Goal: Task Accomplishment & Management: Use online tool/utility

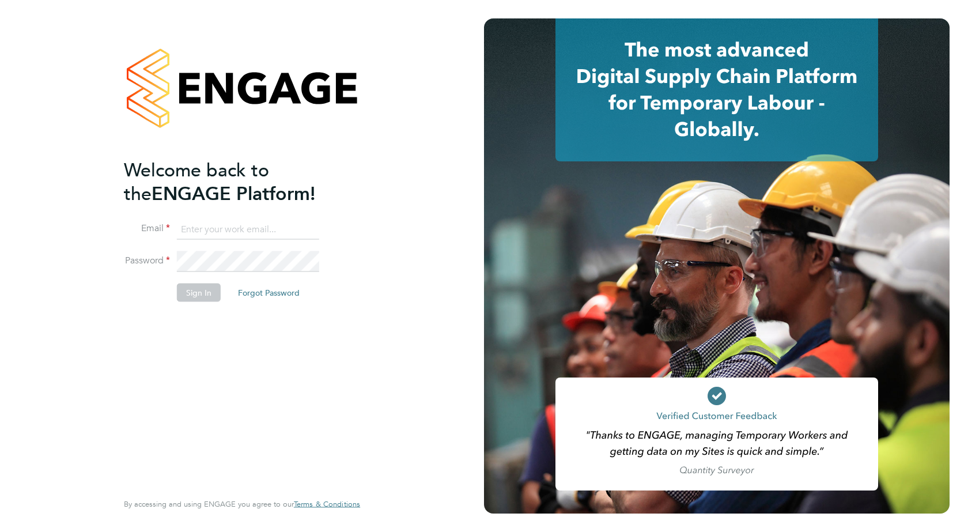
type input "accounts@buildrec.com"
click at [156, 349] on div "Welcome back to the ENGAGE Platform! Email accounts@buildrec.com Password Sign …" at bounding box center [236, 323] width 225 height 331
click at [198, 285] on button "Sign In" at bounding box center [199, 292] width 44 height 18
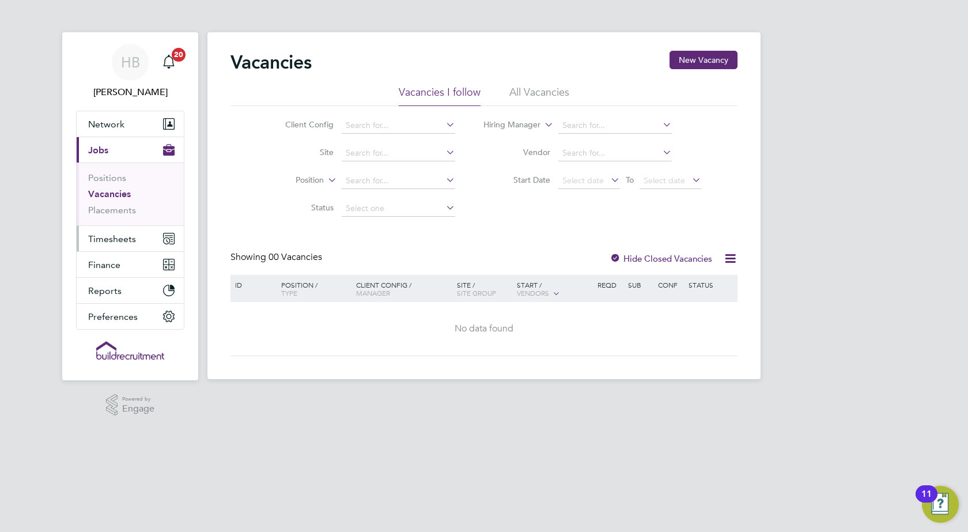
click at [107, 241] on span "Timesheets" at bounding box center [112, 238] width 48 height 11
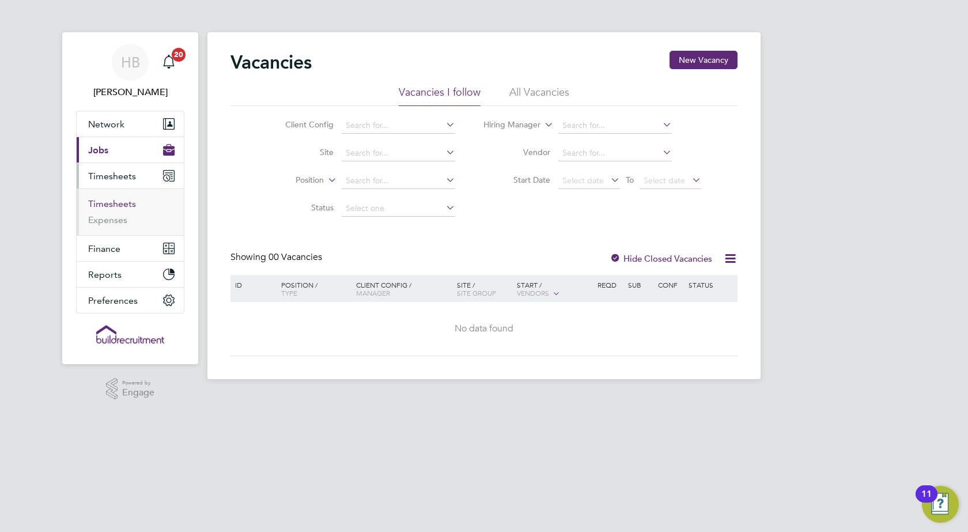
click at [114, 202] on link "Timesheets" at bounding box center [112, 203] width 48 height 11
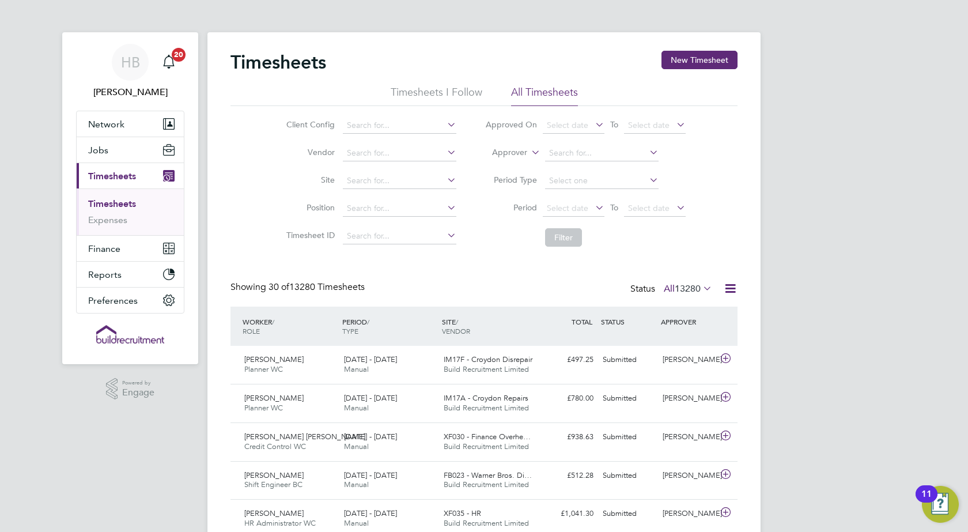
click at [529, 152] on icon at bounding box center [529, 149] width 0 height 10
click at [506, 167] on li "Worker" at bounding box center [498, 166] width 57 height 15
click at [563, 152] on input at bounding box center [602, 153] width 114 height 16
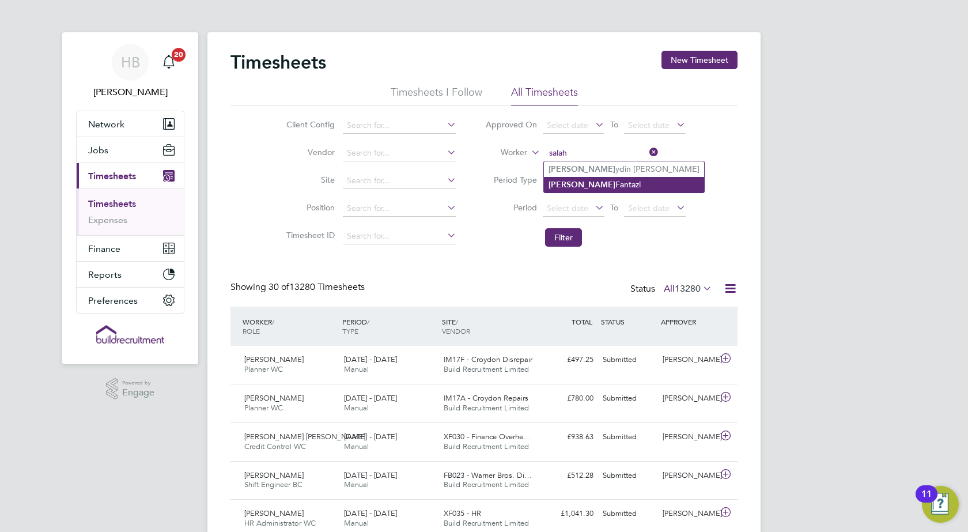
click at [602, 184] on li "[PERSON_NAME]" at bounding box center [624, 185] width 160 height 16
type input "[PERSON_NAME]"
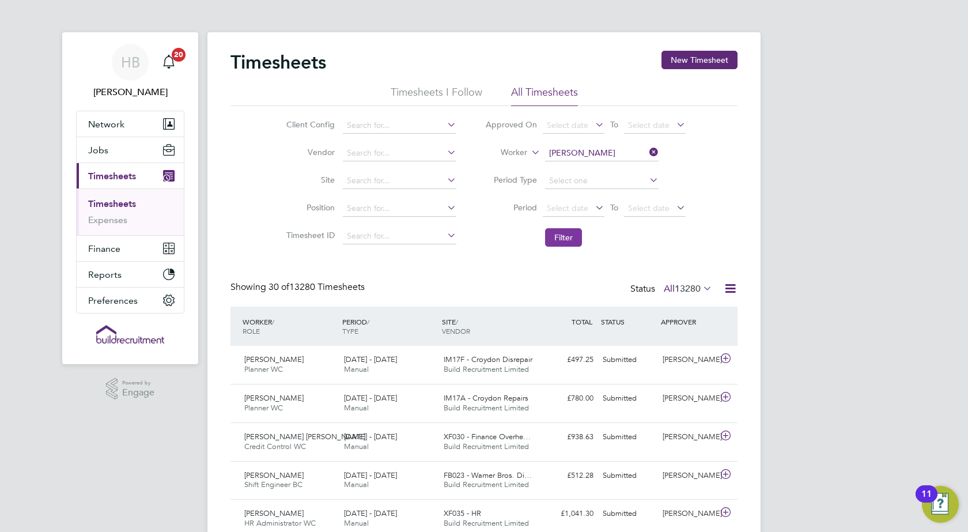
click at [567, 233] on button "Filter" at bounding box center [563, 237] width 37 height 18
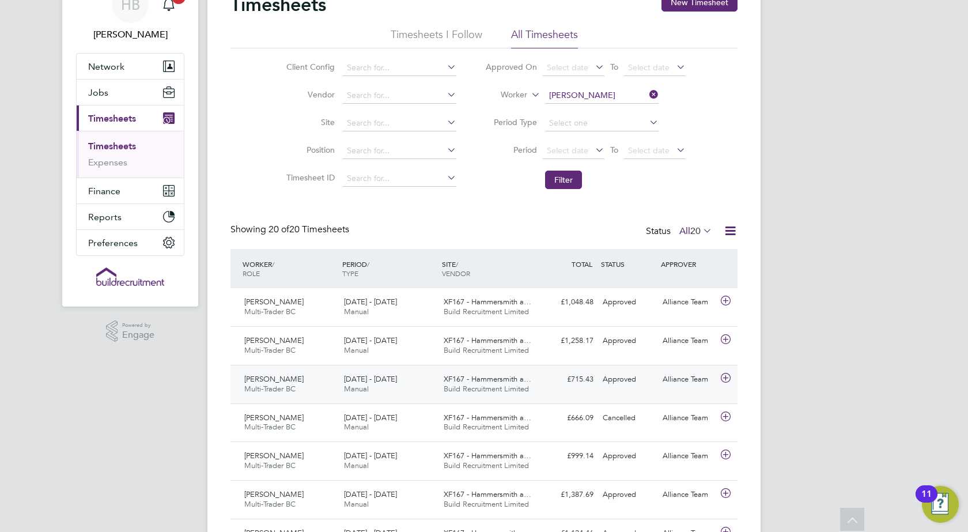
click at [728, 378] on icon at bounding box center [726, 378] width 14 height 9
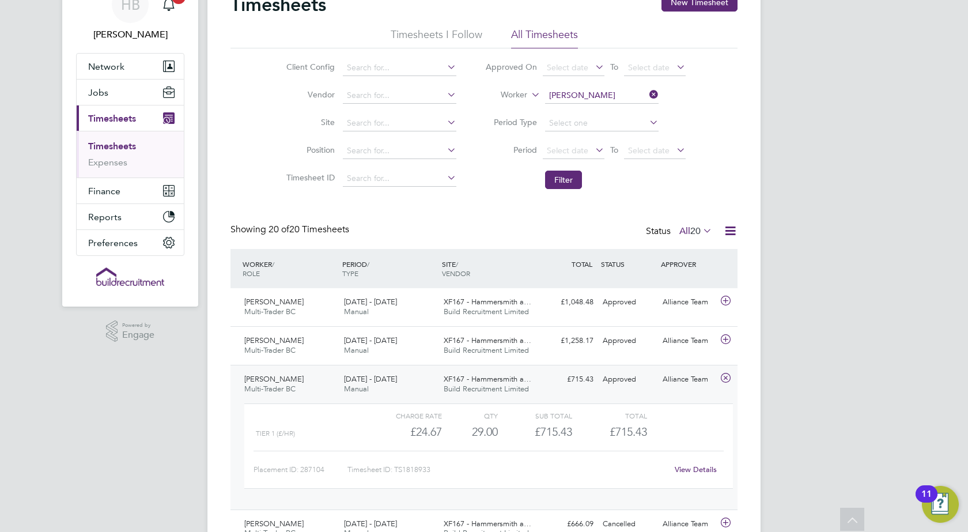
click at [685, 466] on link "View Details" at bounding box center [696, 470] width 42 height 10
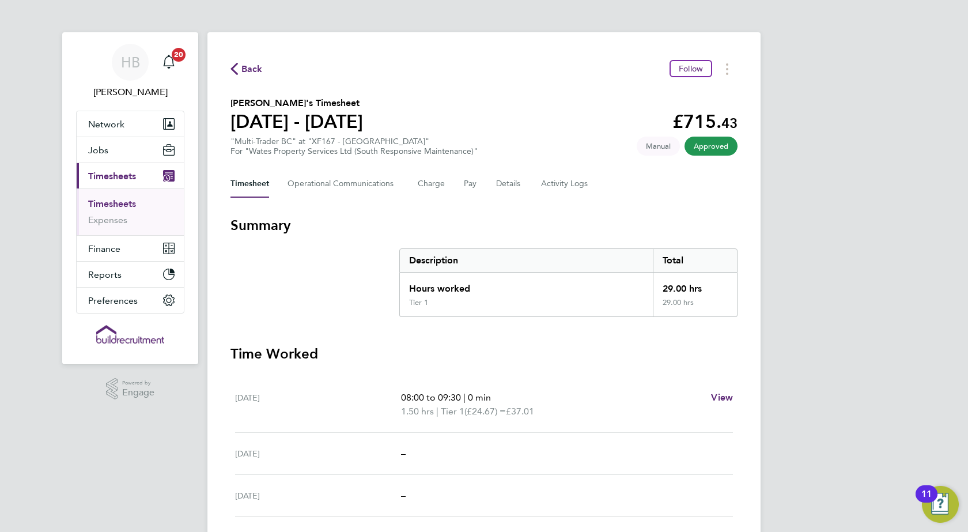
click at [252, 66] on span "Back" at bounding box center [252, 69] width 21 height 14
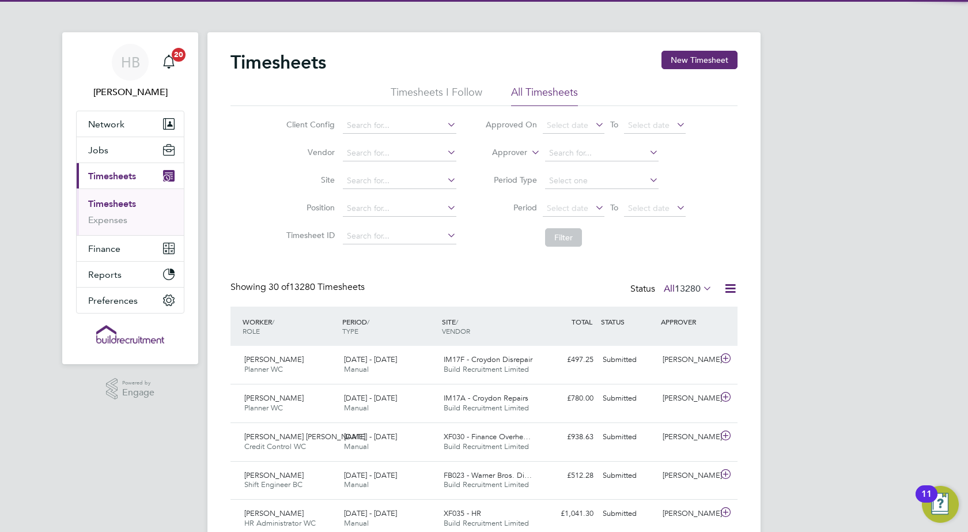
click at [529, 154] on icon at bounding box center [529, 149] width 0 height 10
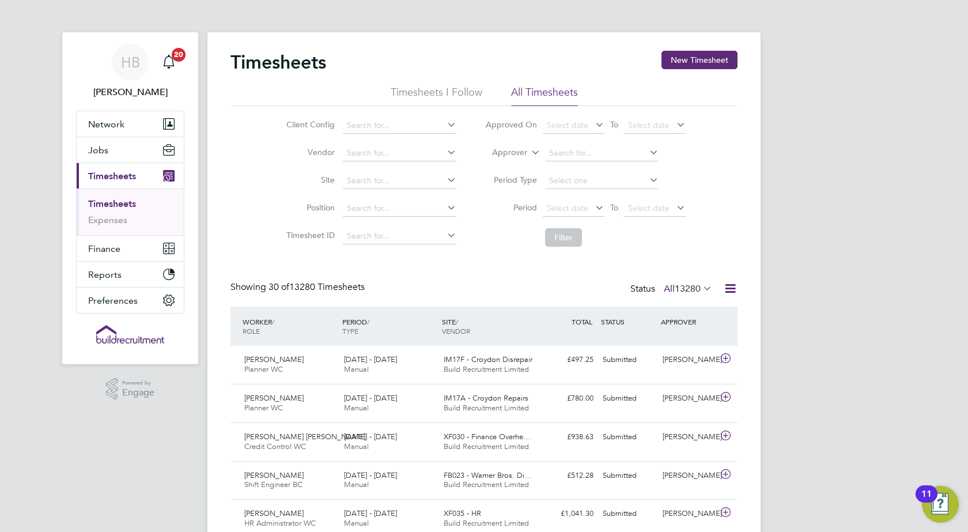
click at [500, 168] on li "Worker" at bounding box center [498, 166] width 57 height 15
click at [557, 154] on input at bounding box center [602, 153] width 114 height 16
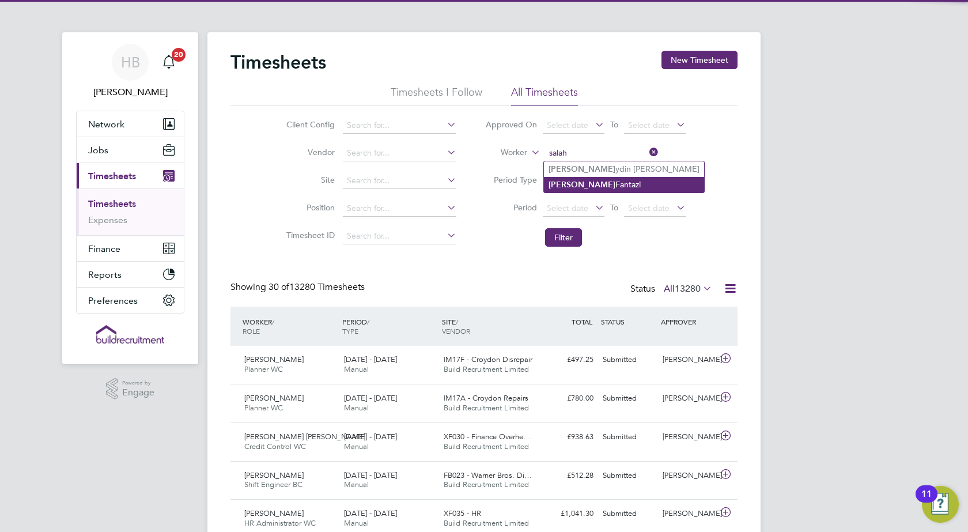
click at [572, 185] on li "[PERSON_NAME]" at bounding box center [624, 185] width 160 height 16
type input "[PERSON_NAME]"
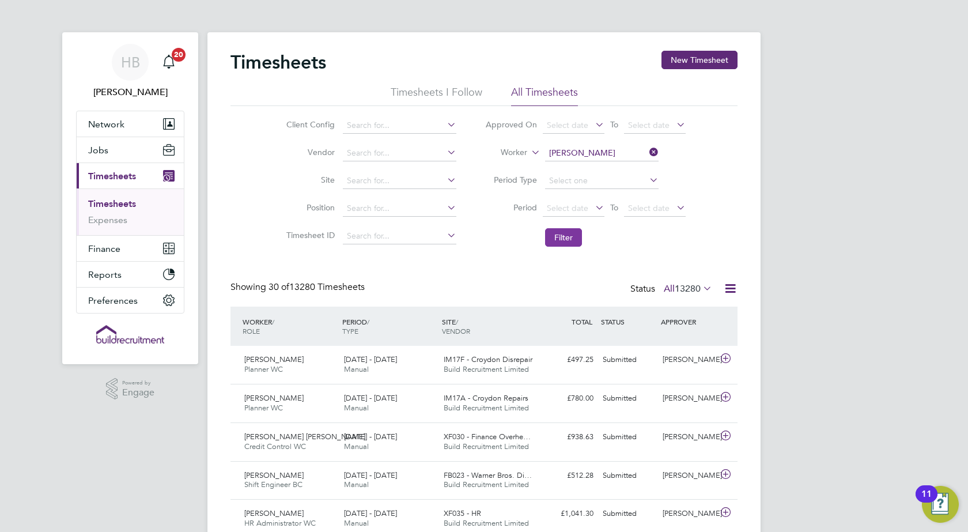
click at [561, 241] on button "Filter" at bounding box center [563, 237] width 37 height 18
click at [593, 206] on icon at bounding box center [593, 207] width 0 height 16
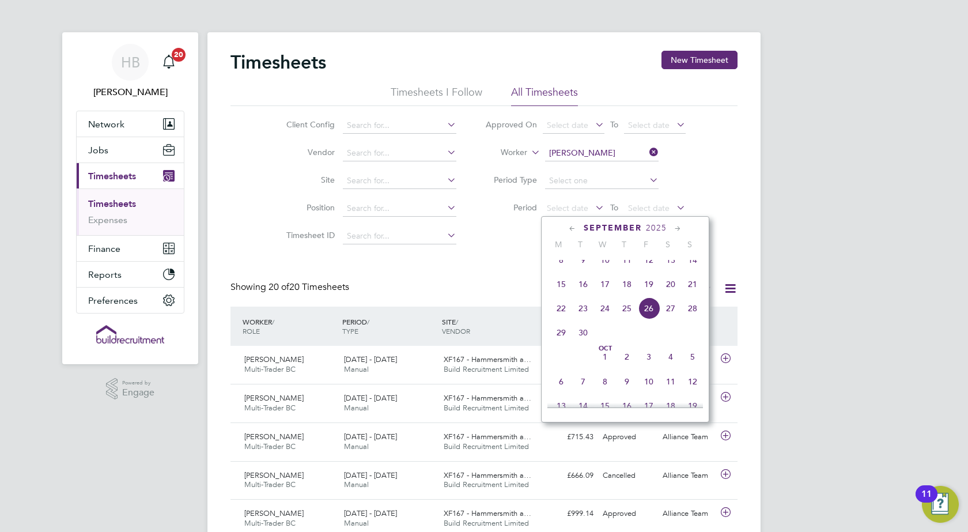
click at [570, 227] on icon at bounding box center [572, 229] width 11 height 13
click at [669, 364] on span "30" at bounding box center [671, 361] width 22 height 22
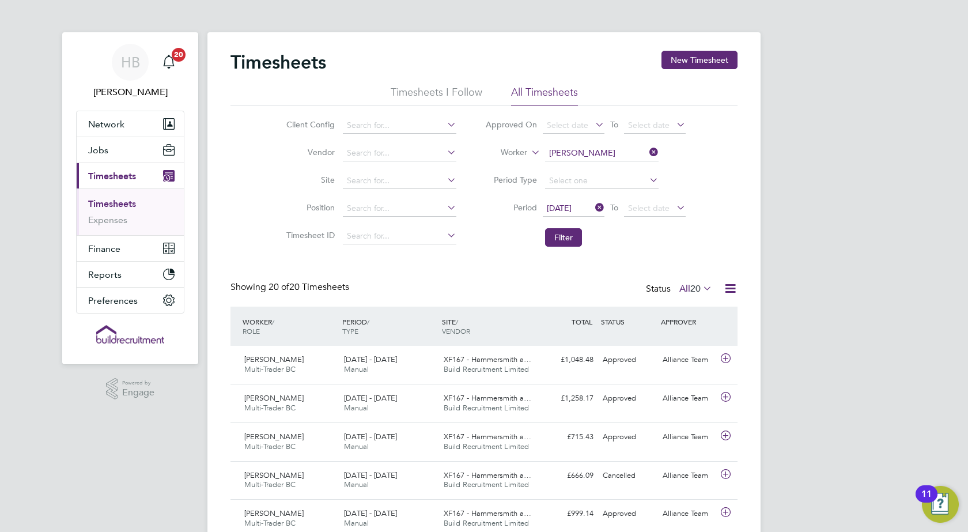
click at [674, 205] on icon at bounding box center [674, 207] width 0 height 16
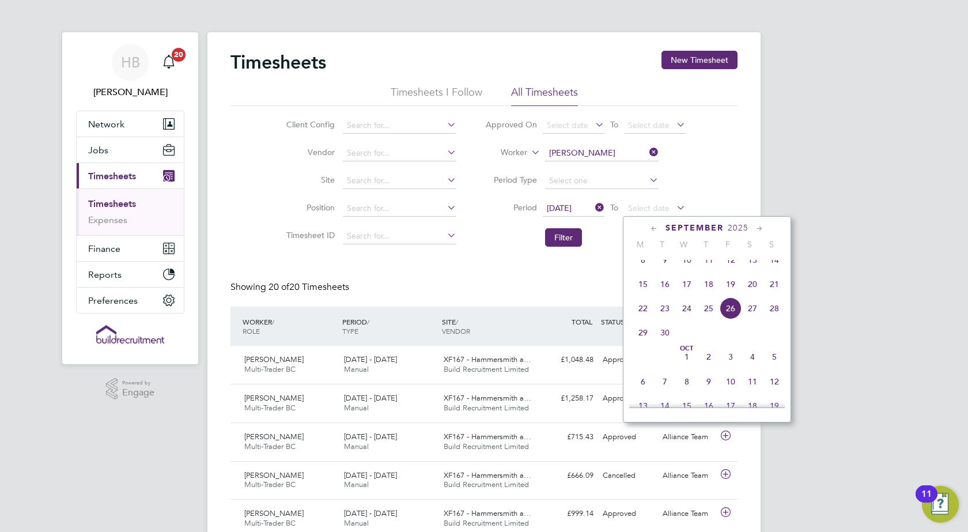
click at [653, 229] on icon at bounding box center [654, 229] width 11 height 13
click at [730, 395] on span "5" at bounding box center [731, 386] width 22 height 22
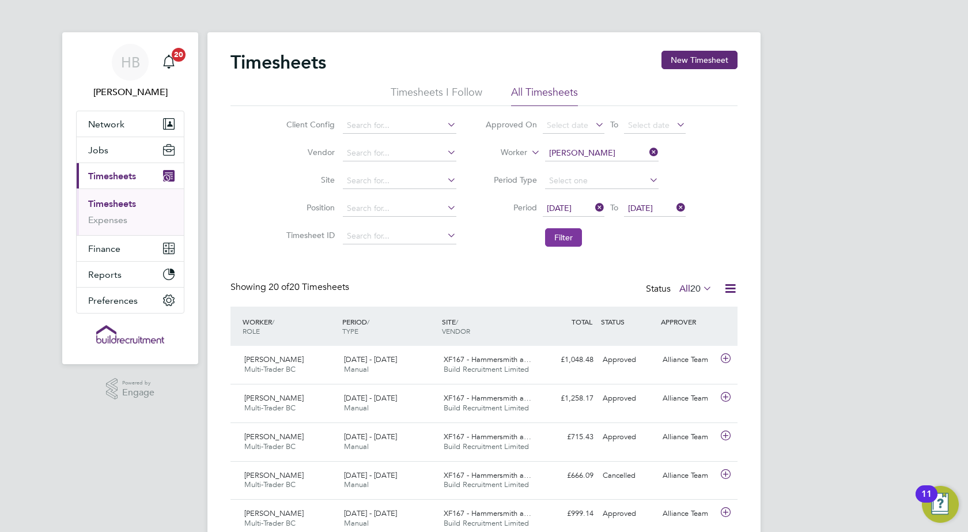
click at [559, 239] on button "Filter" at bounding box center [563, 237] width 37 height 18
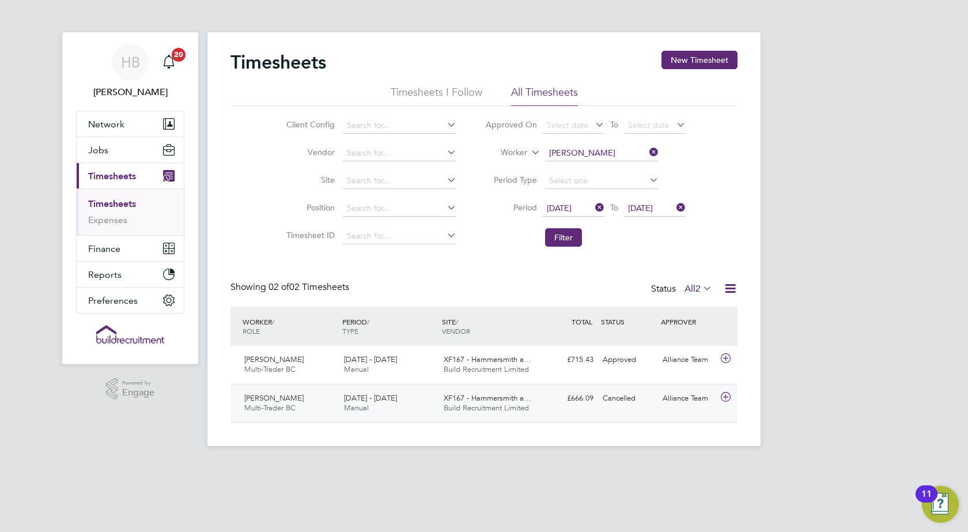
click at [726, 397] on icon at bounding box center [726, 397] width 14 height 9
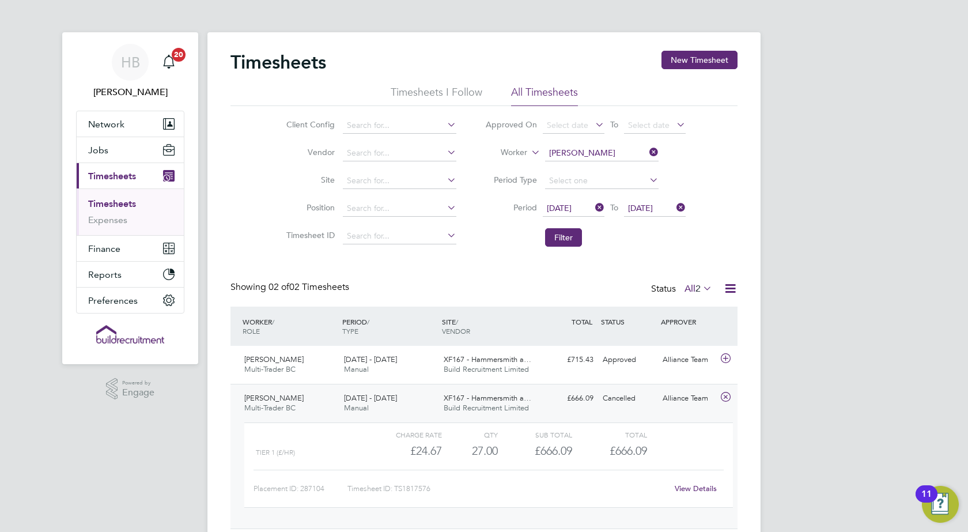
click at [726, 397] on icon at bounding box center [726, 397] width 14 height 9
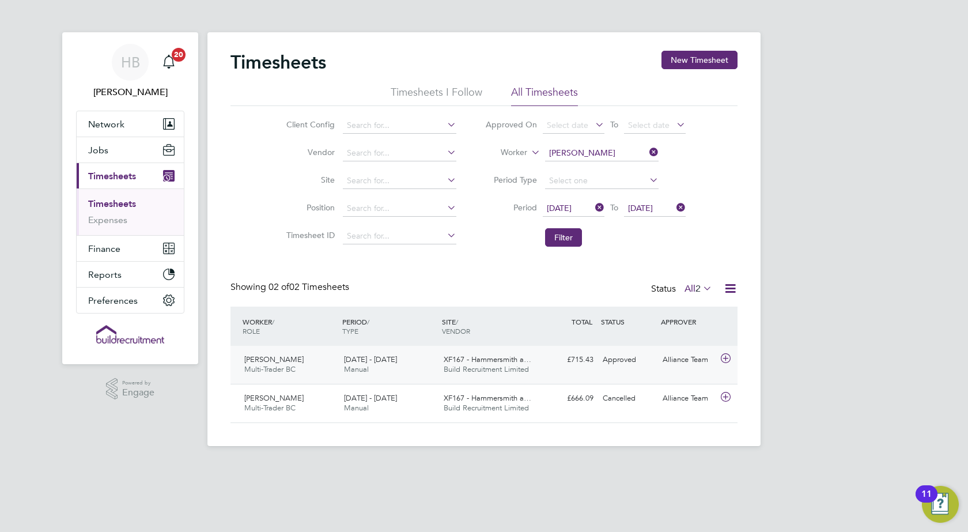
click at [726, 357] on icon at bounding box center [726, 358] width 14 height 9
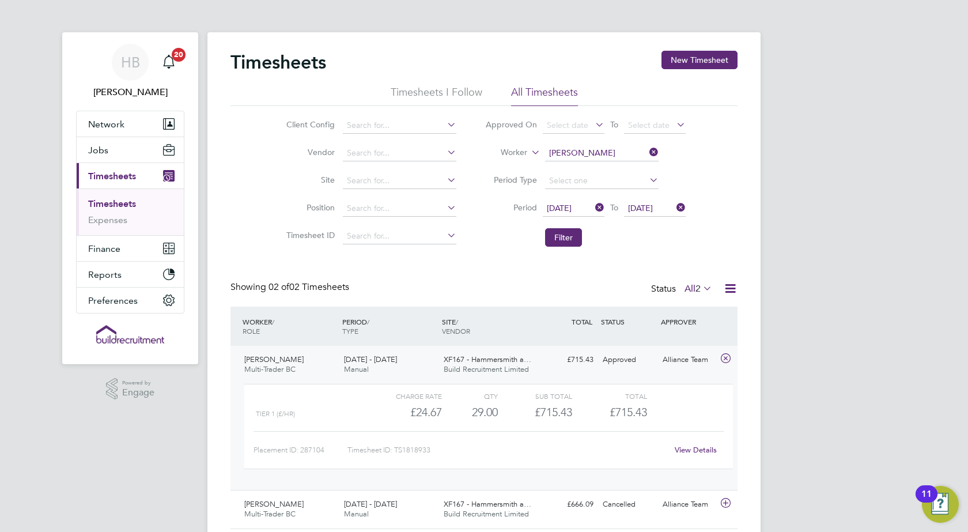
click at [726, 357] on icon at bounding box center [726, 358] width 14 height 9
